Goal: Task Accomplishment & Management: Use online tool/utility

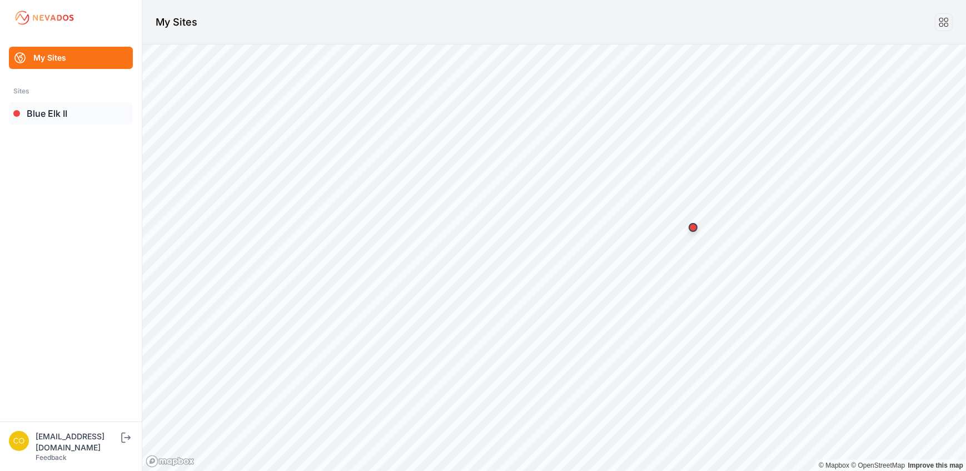
click at [54, 117] on link "Blue Elk II" at bounding box center [71, 113] width 124 height 22
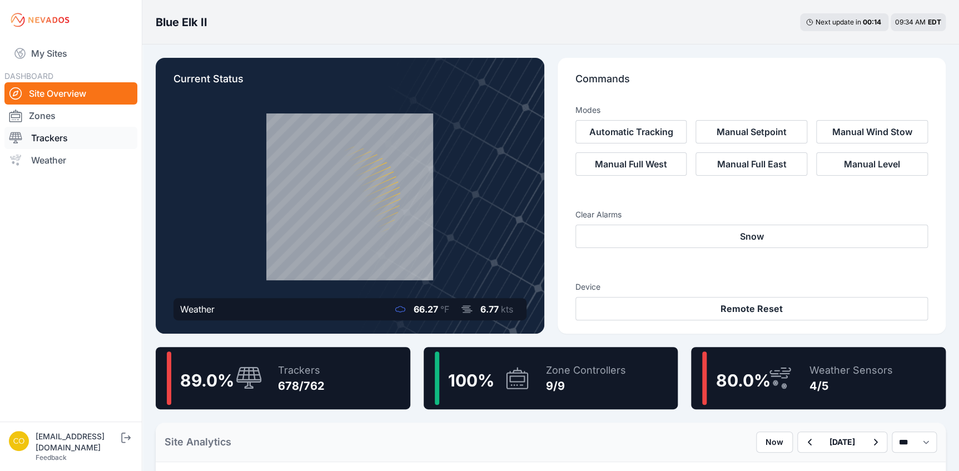
click at [56, 141] on link "Trackers" at bounding box center [70, 138] width 133 height 22
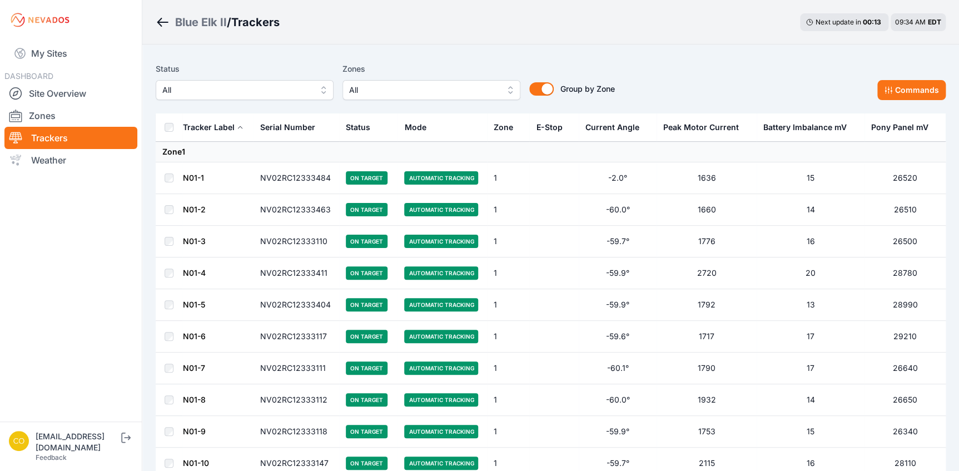
click at [441, 95] on span "All" at bounding box center [423, 89] width 149 height 13
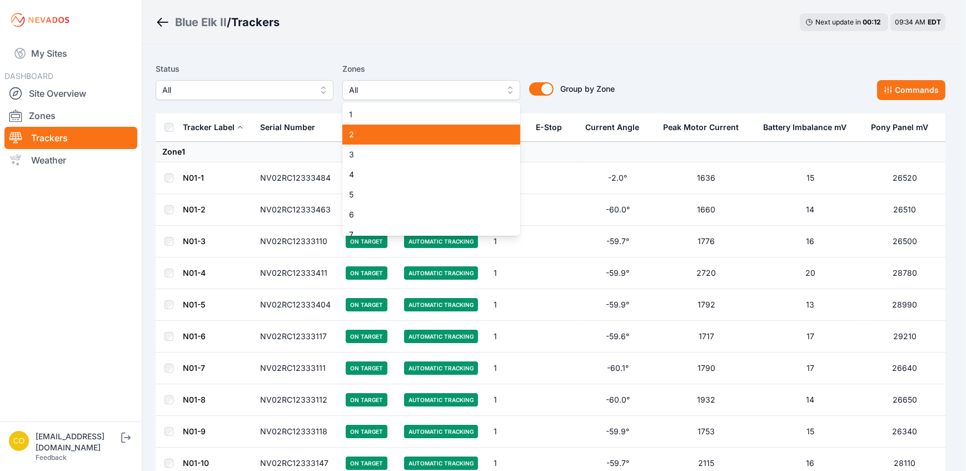
click at [374, 133] on span "2" at bounding box center [424, 134] width 151 height 11
click at [908, 83] on div "Status All Zones All 1 2 3 4 5 6 7 8 9 Group by Zone Group by Zone Commands" at bounding box center [551, 81] width 790 height 38
click at [906, 92] on button "Commands" at bounding box center [911, 90] width 68 height 20
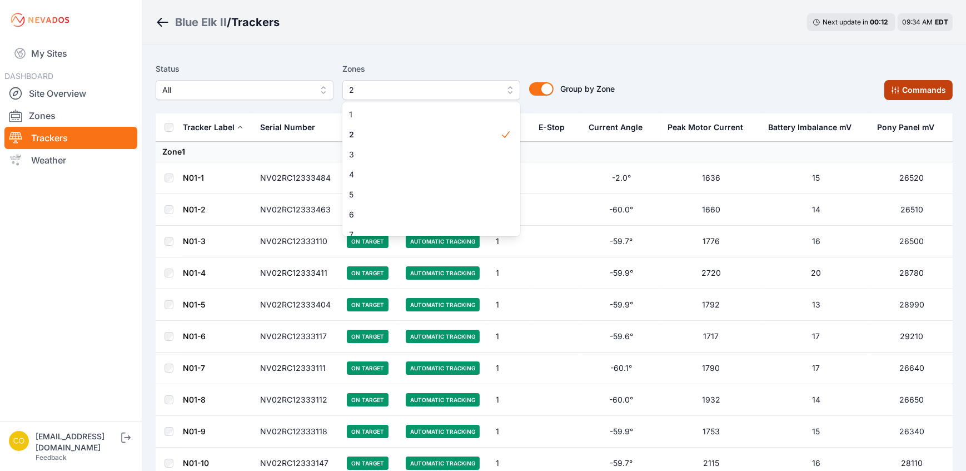
drag, startPoint x: 894, startPoint y: 92, endPoint x: 695, endPoint y: 61, distance: 202.0
click at [894, 93] on button "Commands" at bounding box center [918, 90] width 68 height 20
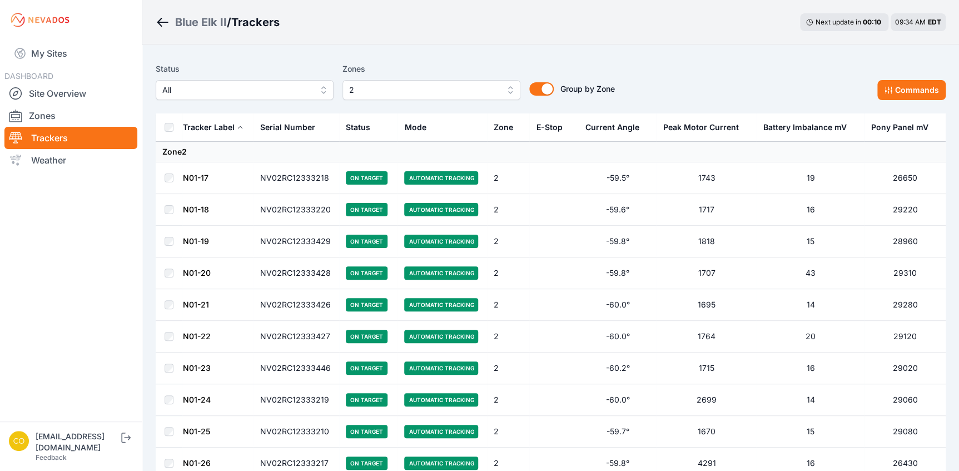
click at [165, 131] on th at bounding box center [169, 127] width 27 height 28
click at [889, 91] on icon at bounding box center [888, 90] width 9 height 9
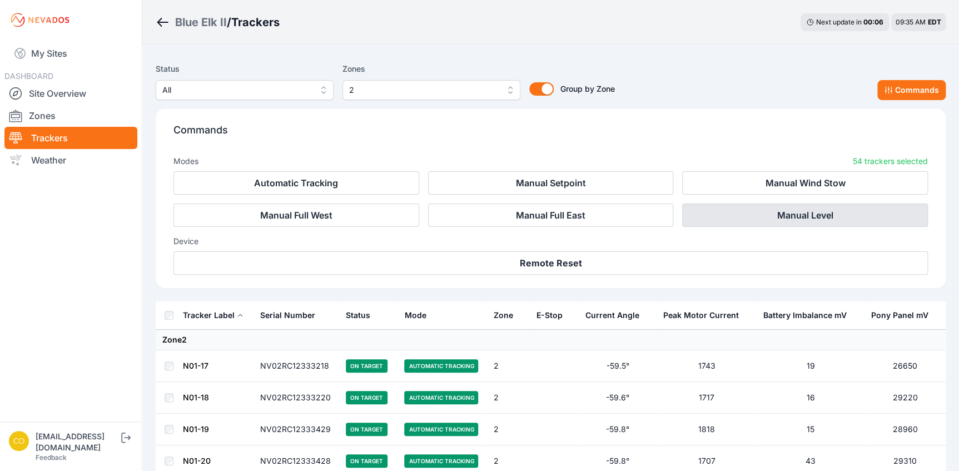
click at [779, 220] on button "Manual Level" at bounding box center [805, 214] width 246 height 23
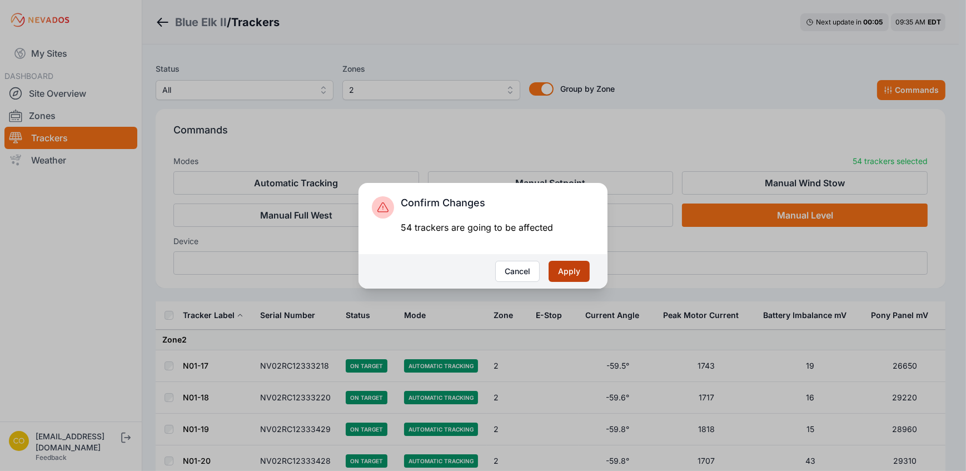
click at [569, 272] on button "Apply" at bounding box center [569, 271] width 41 height 21
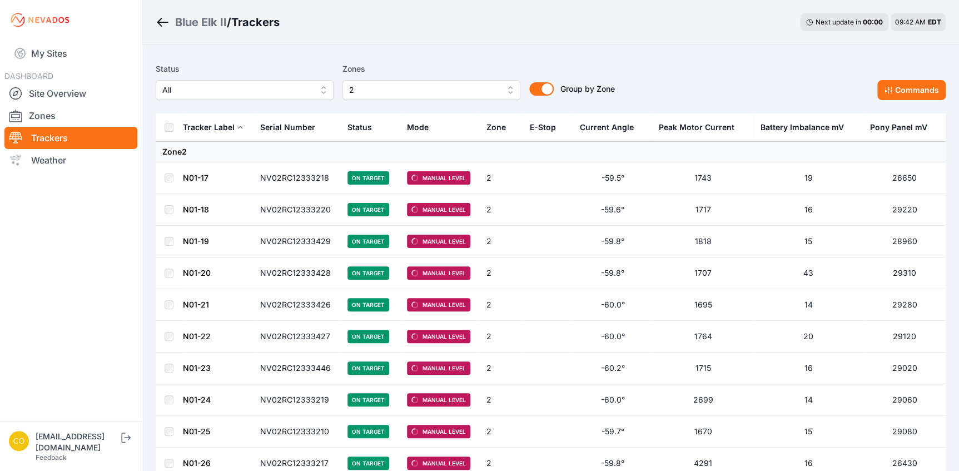
click at [508, 89] on button "2" at bounding box center [431, 90] width 178 height 20
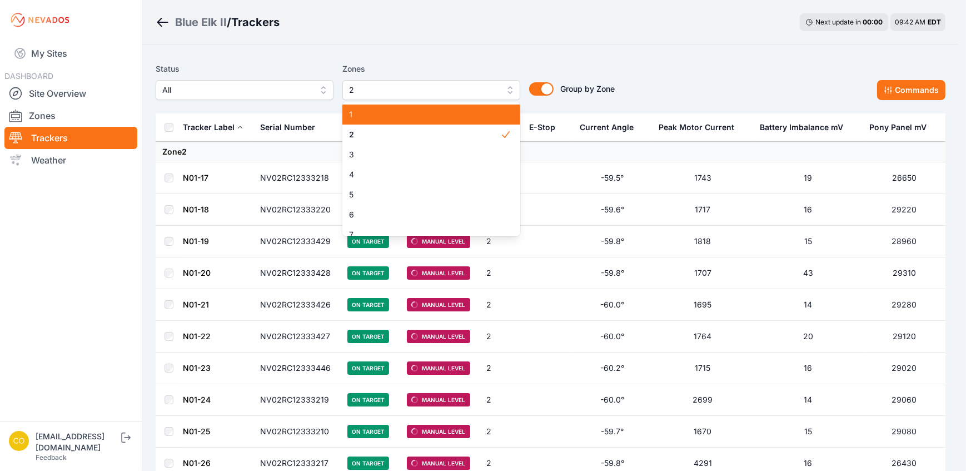
click at [374, 117] on span "1" at bounding box center [424, 114] width 151 height 11
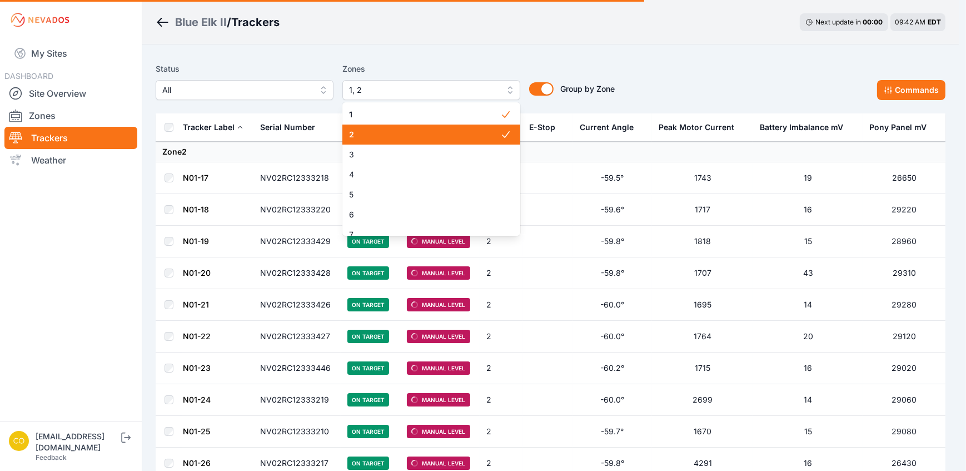
click at [491, 133] on span "2" at bounding box center [424, 134] width 151 height 11
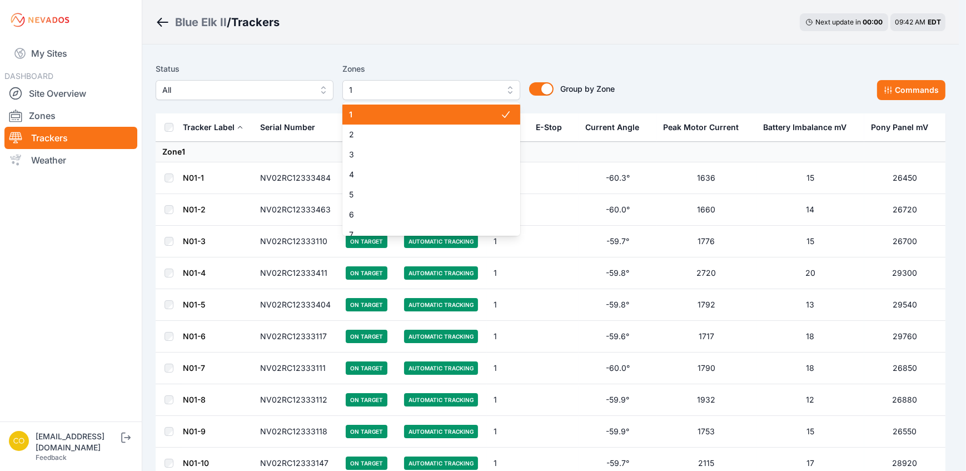
click at [462, 117] on span "1" at bounding box center [424, 114] width 151 height 11
click at [678, 71] on div "Status All Zones 1 1 2 3 4 5 6 7 8 9 Group by Zone Group by Zone Commands" at bounding box center [551, 81] width 790 height 38
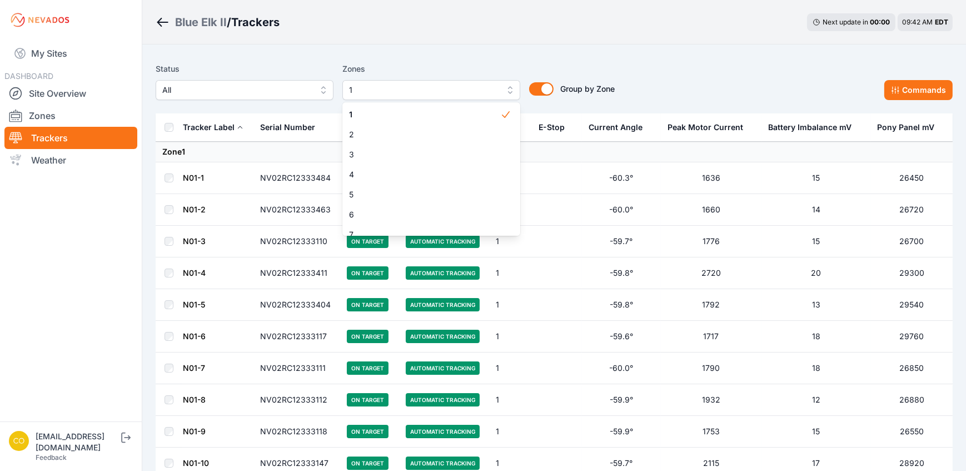
click at [898, 89] on button "Commands" at bounding box center [918, 90] width 68 height 20
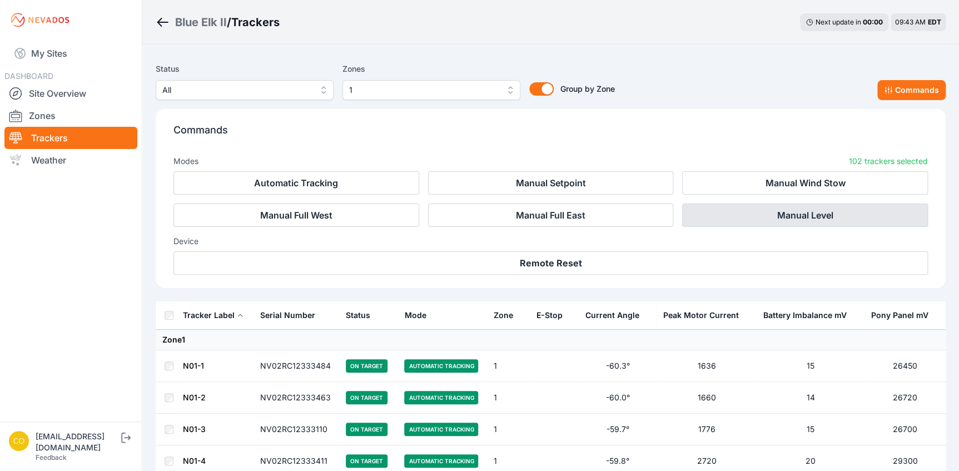
click at [797, 216] on button "Manual Level" at bounding box center [805, 214] width 246 height 23
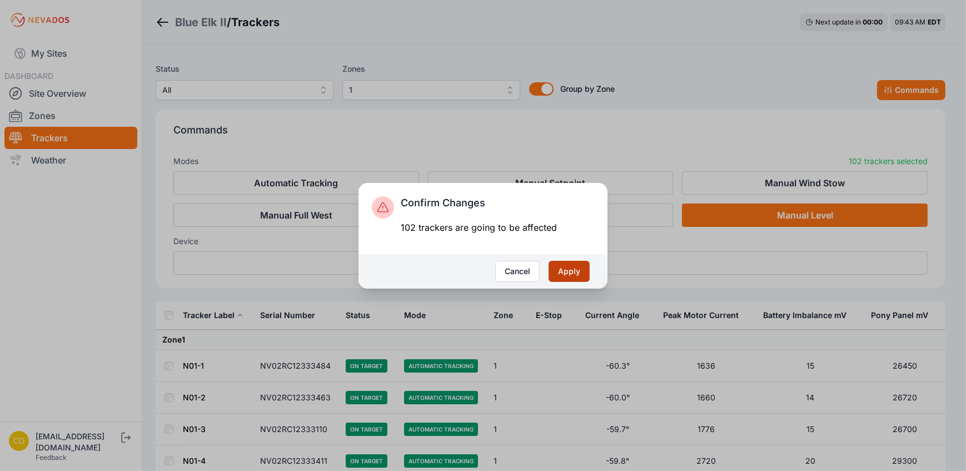
click at [576, 268] on button "Apply" at bounding box center [569, 271] width 41 height 21
